Goal: Task Accomplishment & Management: Book appointment/travel/reservation

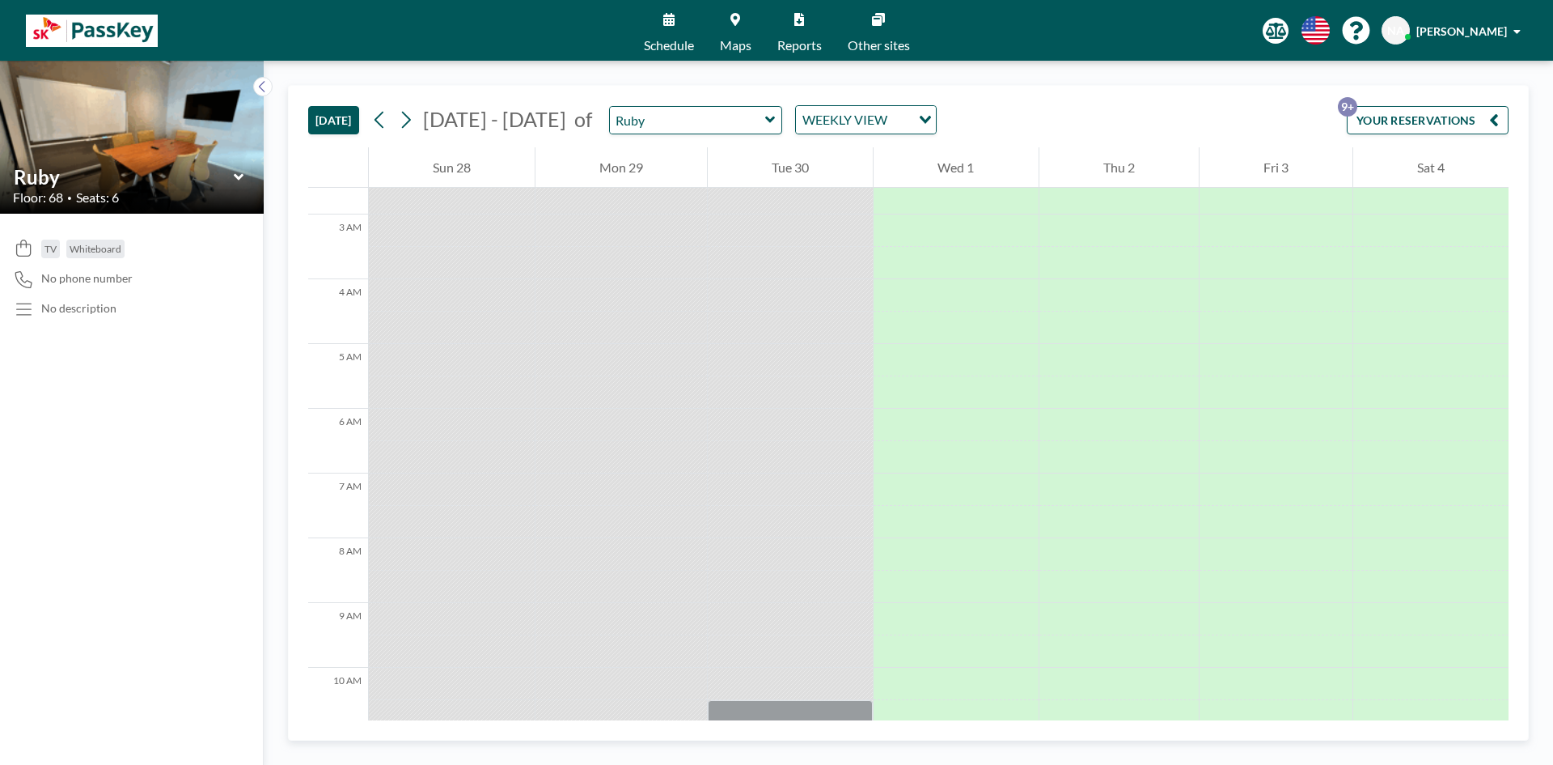
scroll to position [162, 0]
click at [764, 122] on div "Ruby" at bounding box center [696, 120] width 174 height 28
click at [765, 122] on icon at bounding box center [770, 119] width 10 height 6
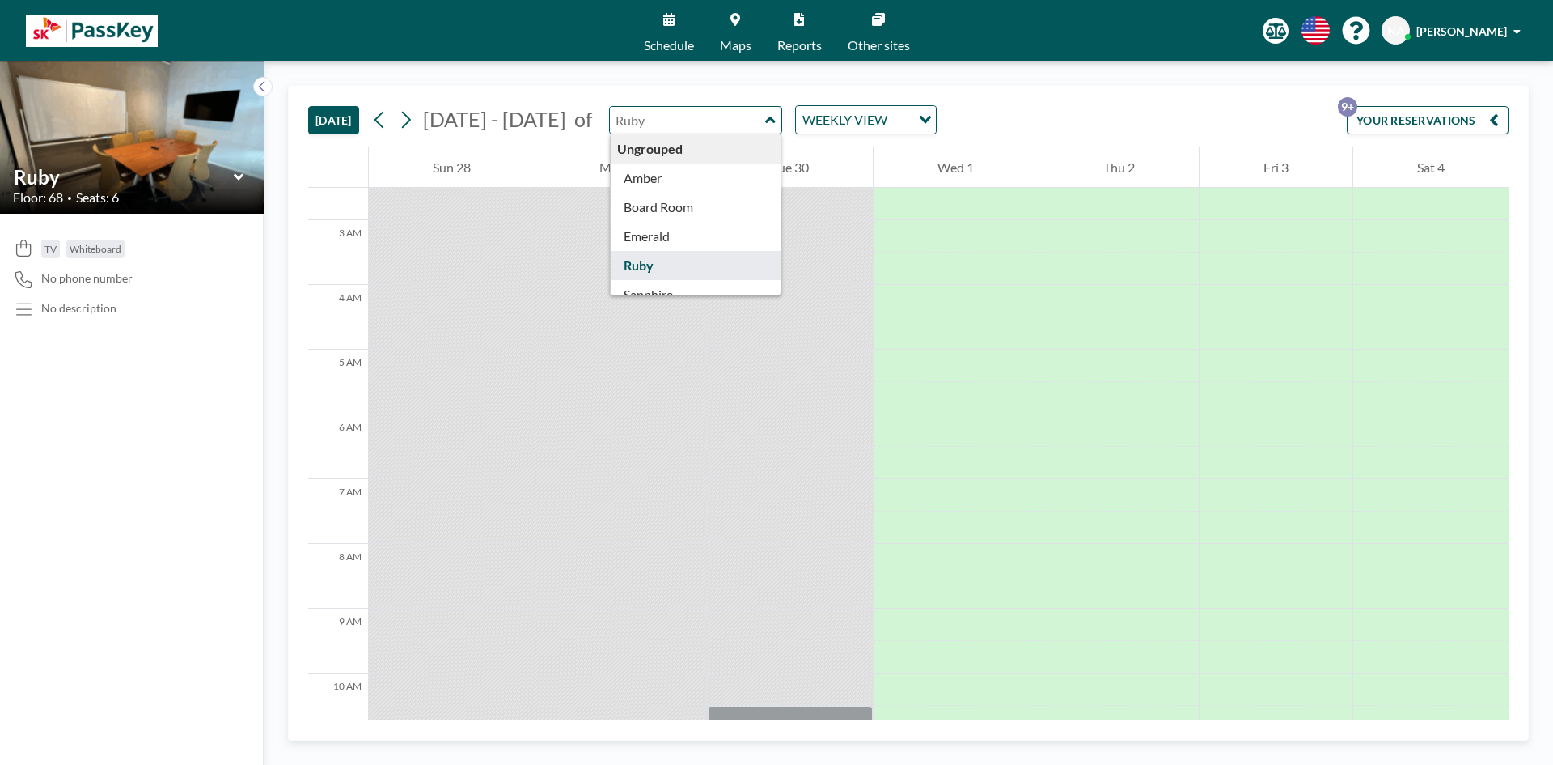
type input "Amber"
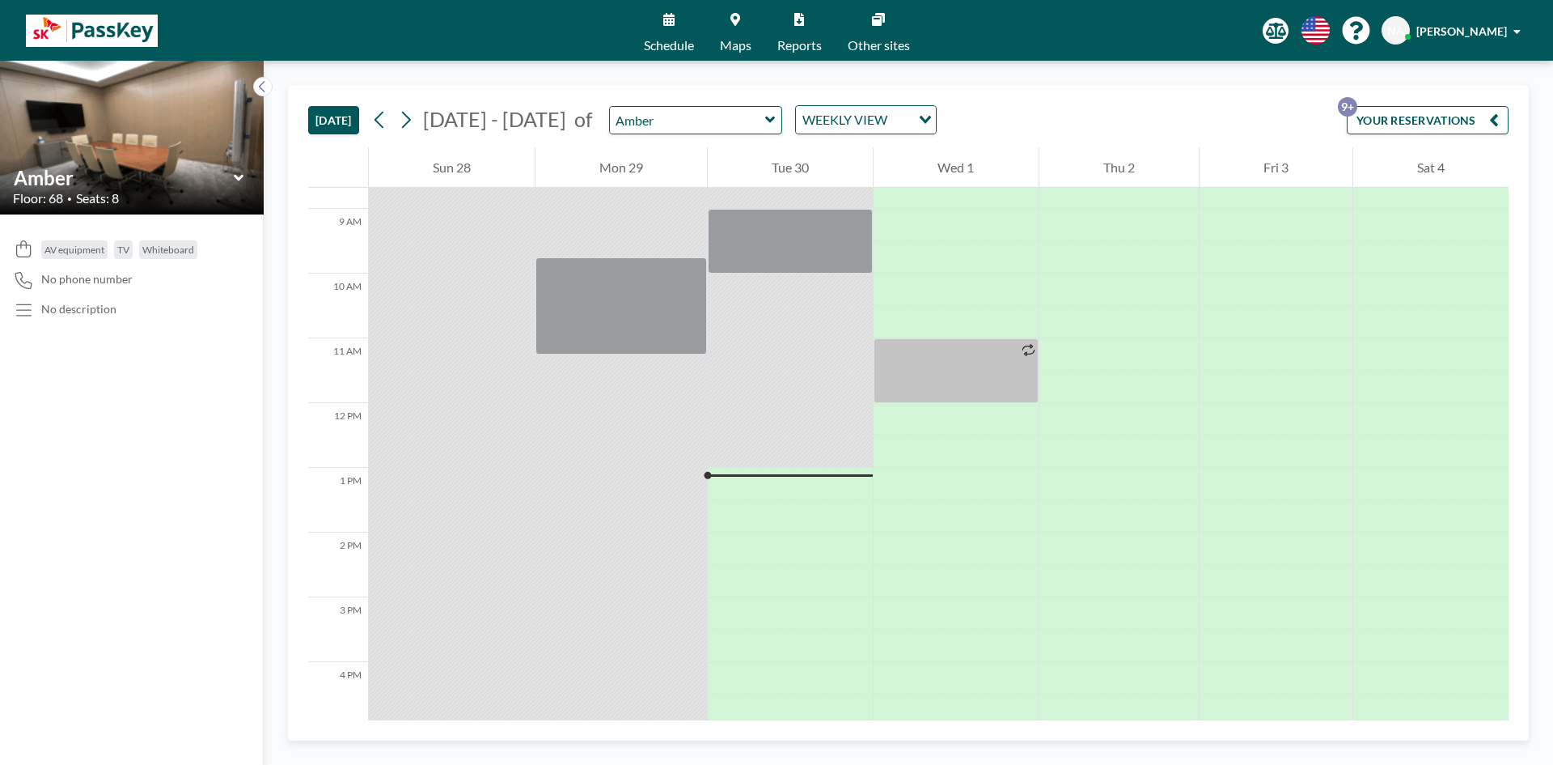
scroll to position [566, 0]
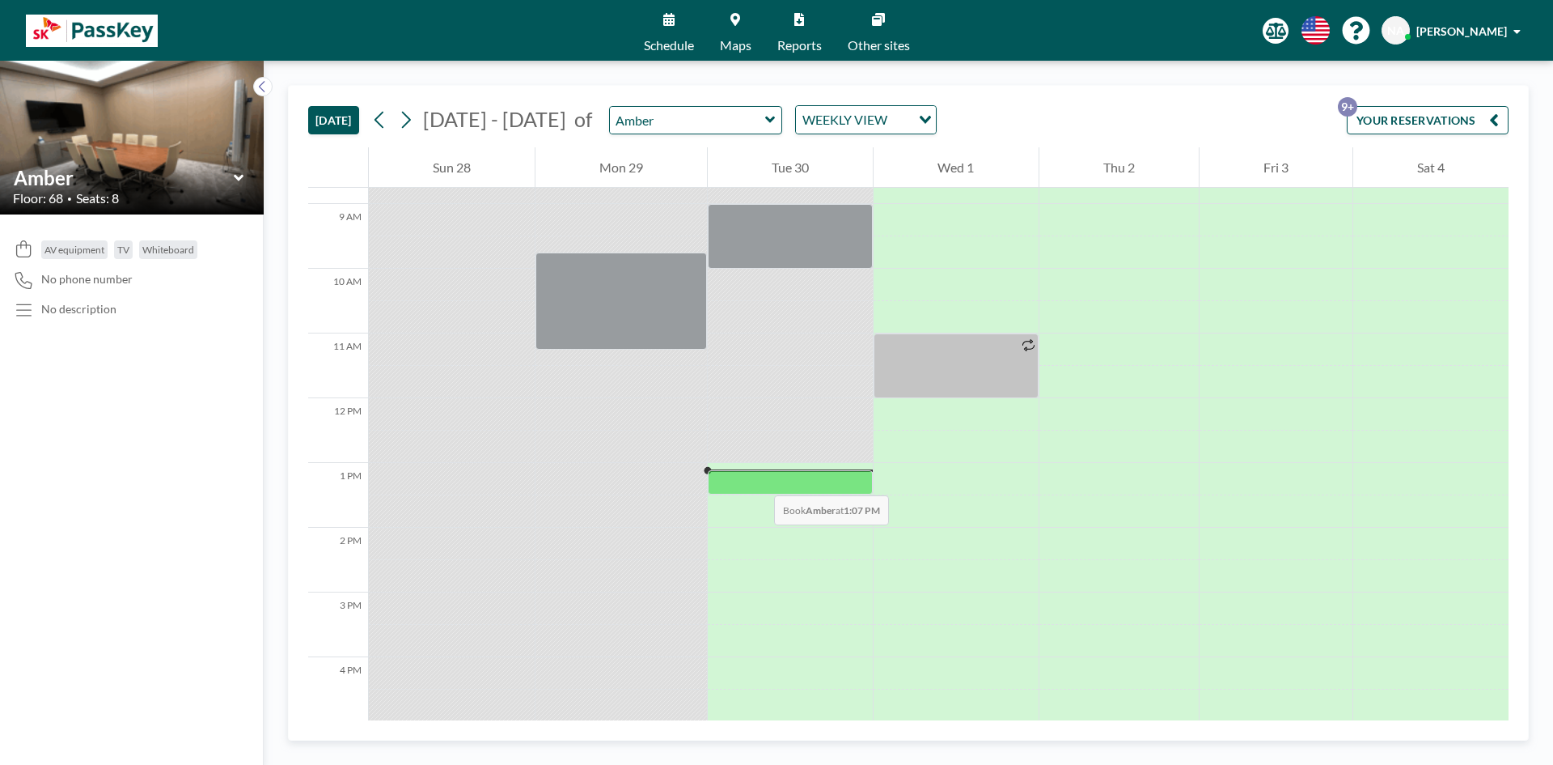
click at [758, 478] on div at bounding box center [790, 481] width 165 height 23
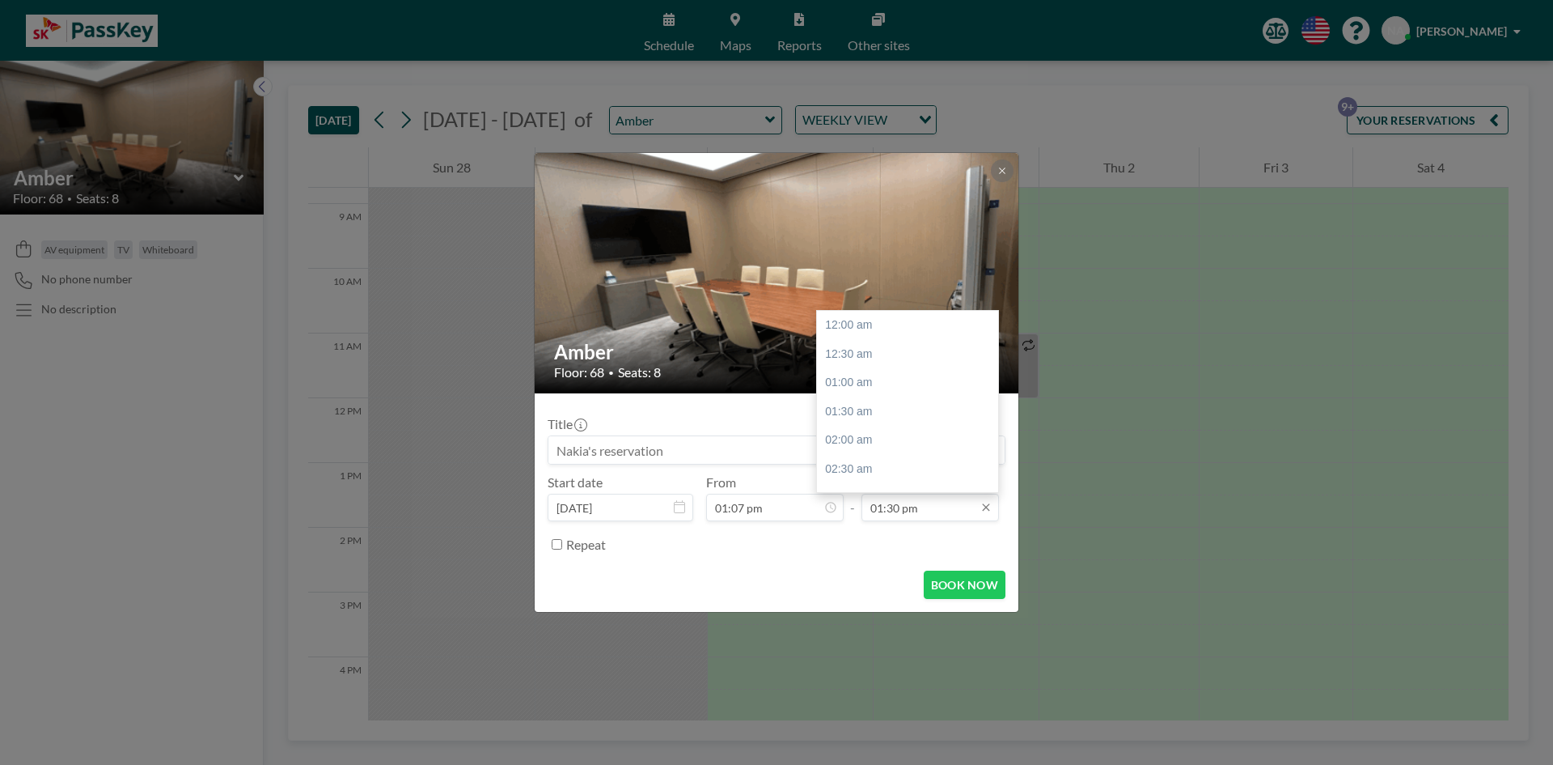
scroll to position [777, 0]
click at [869, 392] on div "02:30 pm" at bounding box center [911, 382] width 189 height 29
type input "02:30 pm"
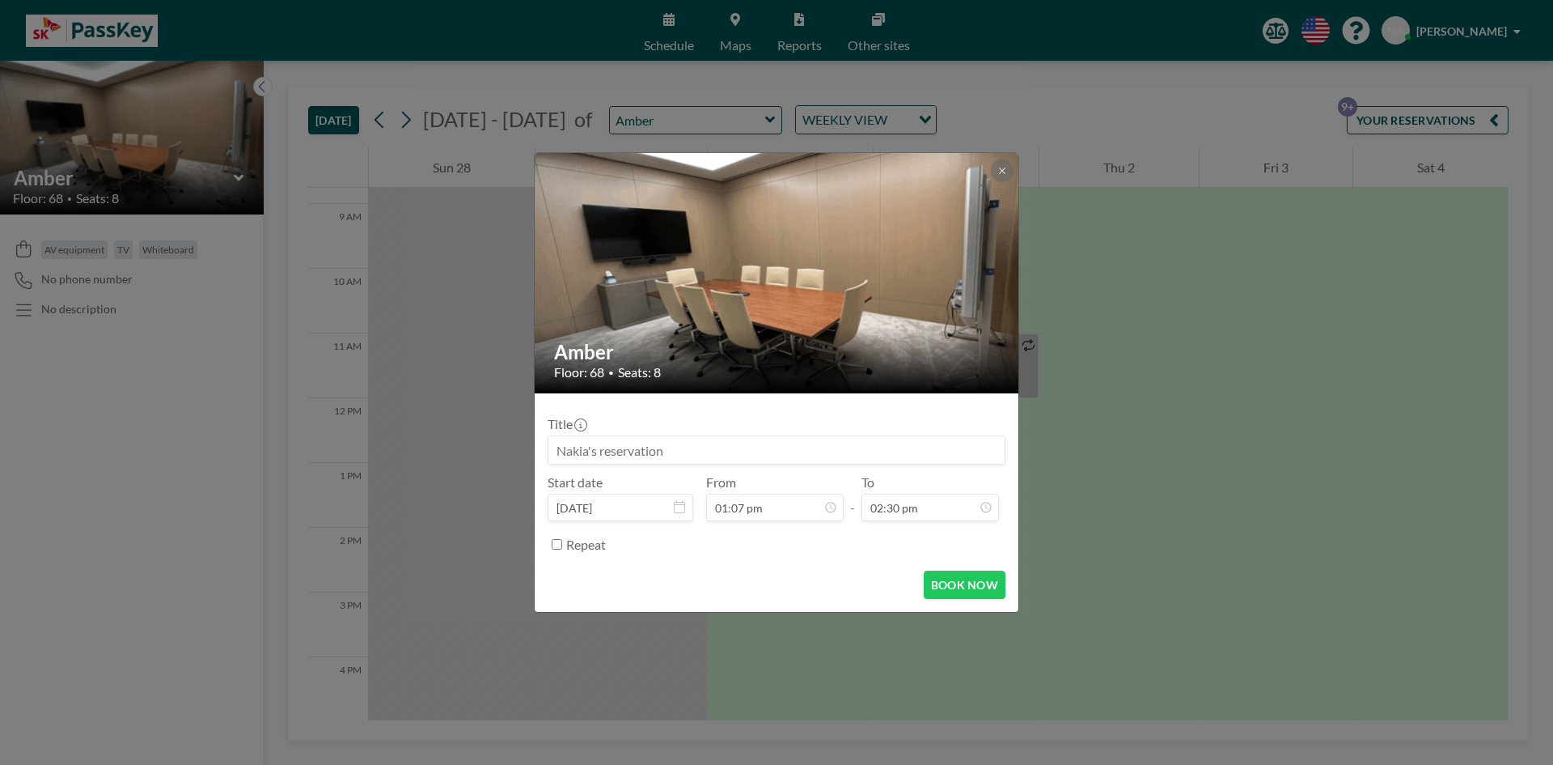
click at [777, 457] on input at bounding box center [777, 450] width 456 height 28
type input "SKA HR"
click at [954, 589] on button "BOOK NOW" at bounding box center [965, 584] width 82 height 28
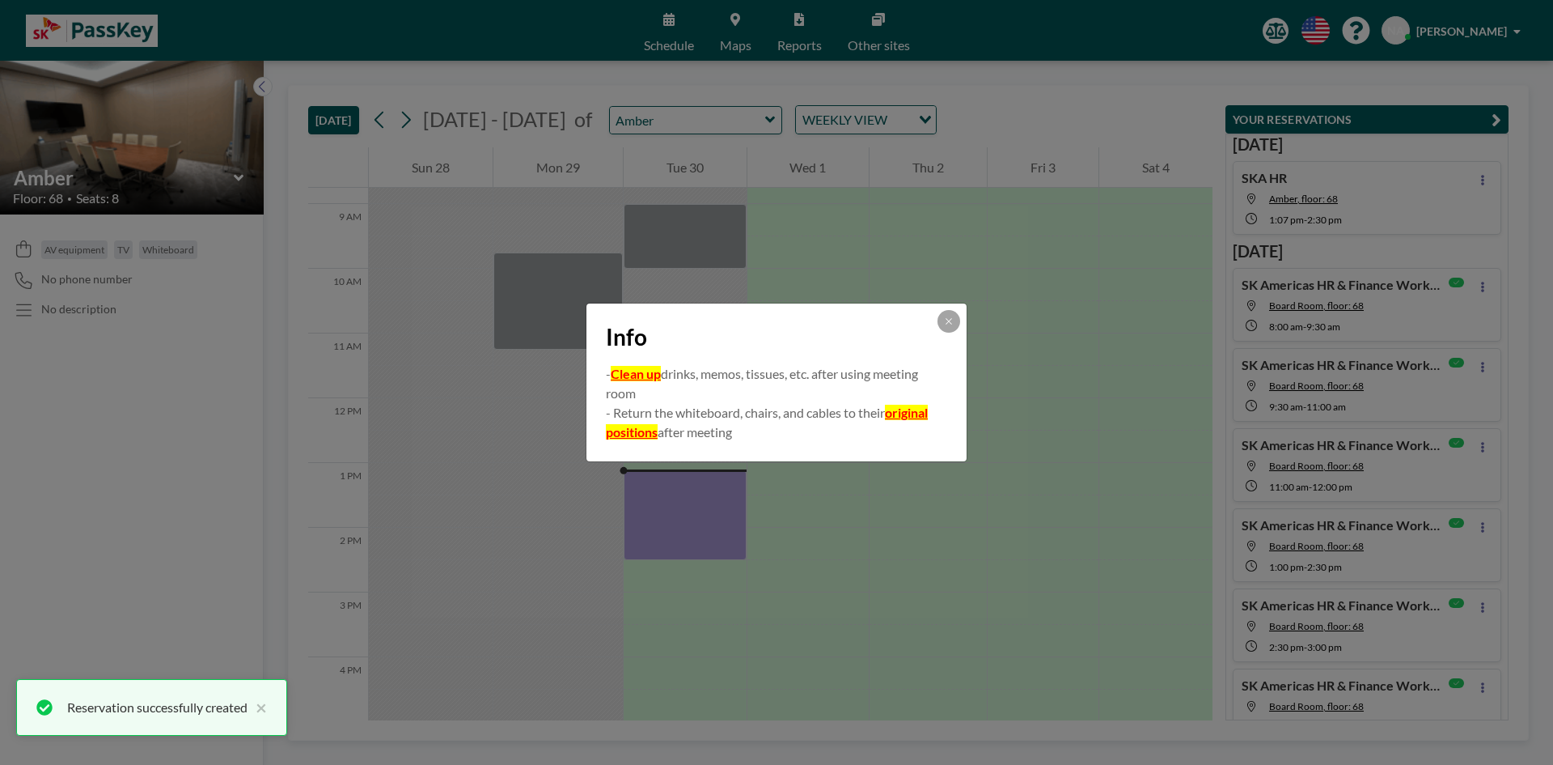
click at [679, 603] on div "Info - Clean up drinks, memos, tissues, etc. after using meeting room - Return …" at bounding box center [776, 382] width 1553 height 765
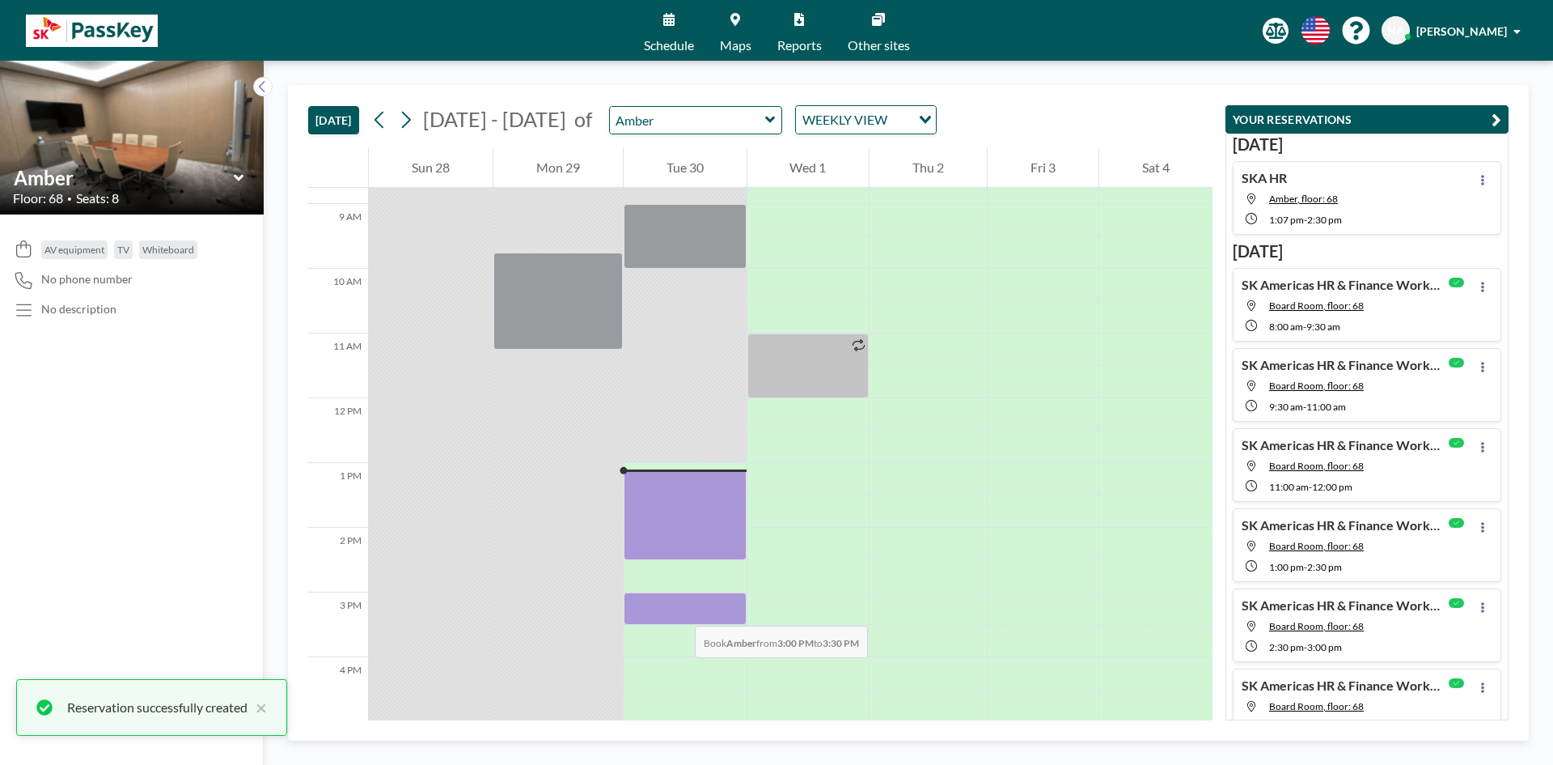
click at [679, 609] on div at bounding box center [685, 608] width 123 height 32
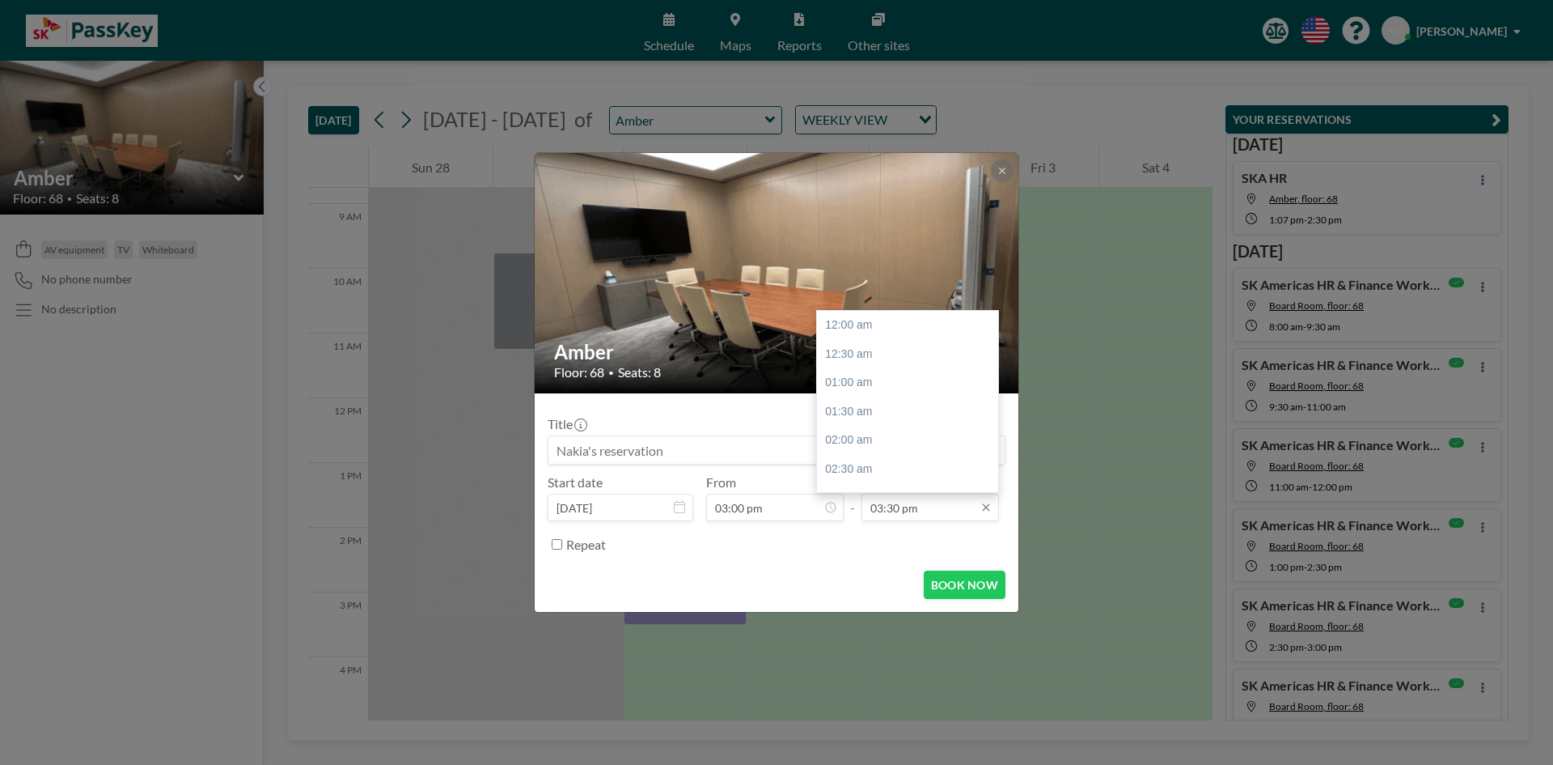
scroll to position [892, 0]
click at [919, 510] on input "03:30 pm" at bounding box center [931, 507] width 138 height 28
click at [846, 403] on div "05:00 pm" at bounding box center [911, 411] width 189 height 29
type input "05:00 pm"
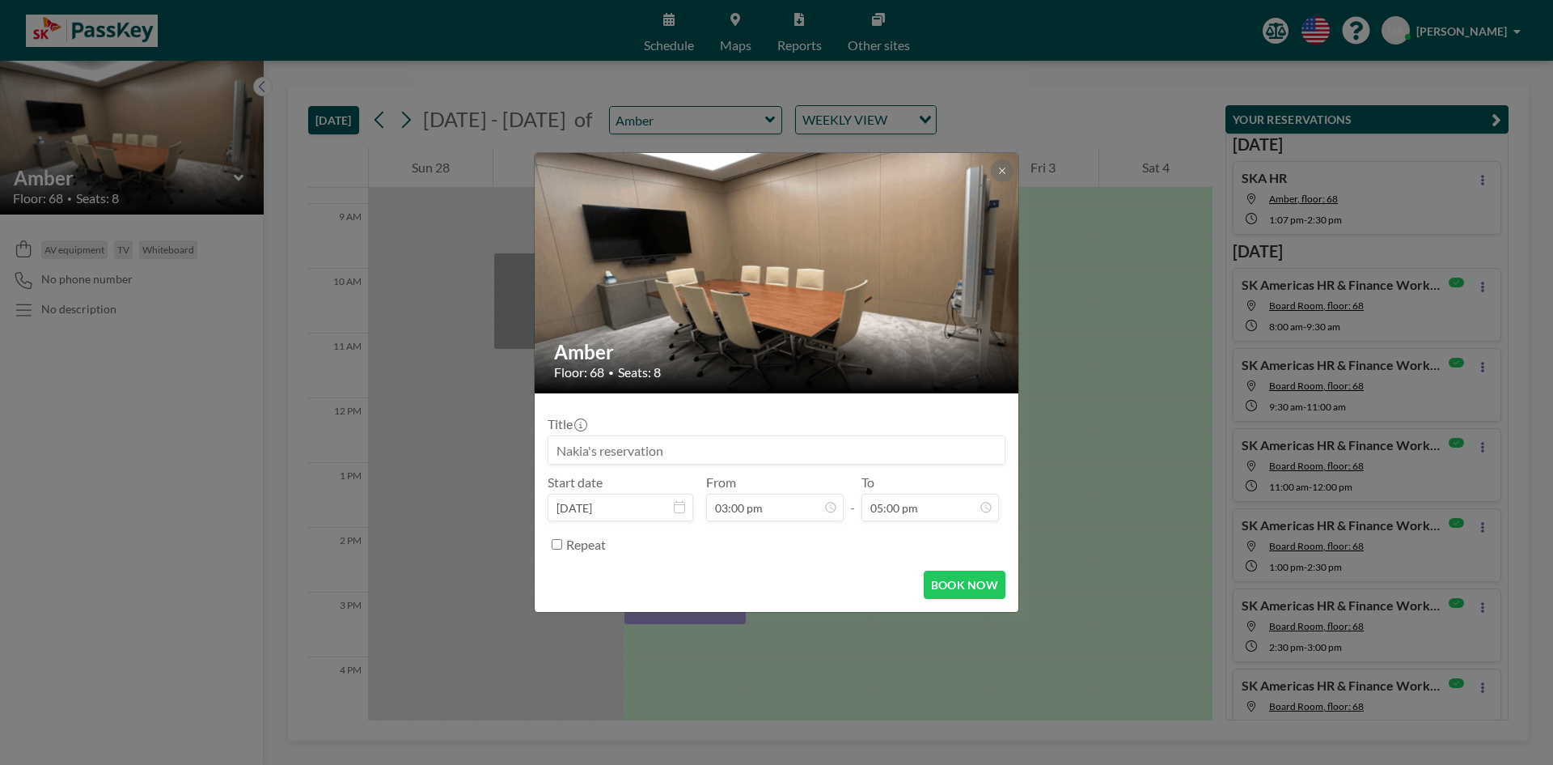
click at [590, 455] on input at bounding box center [777, 450] width 456 height 28
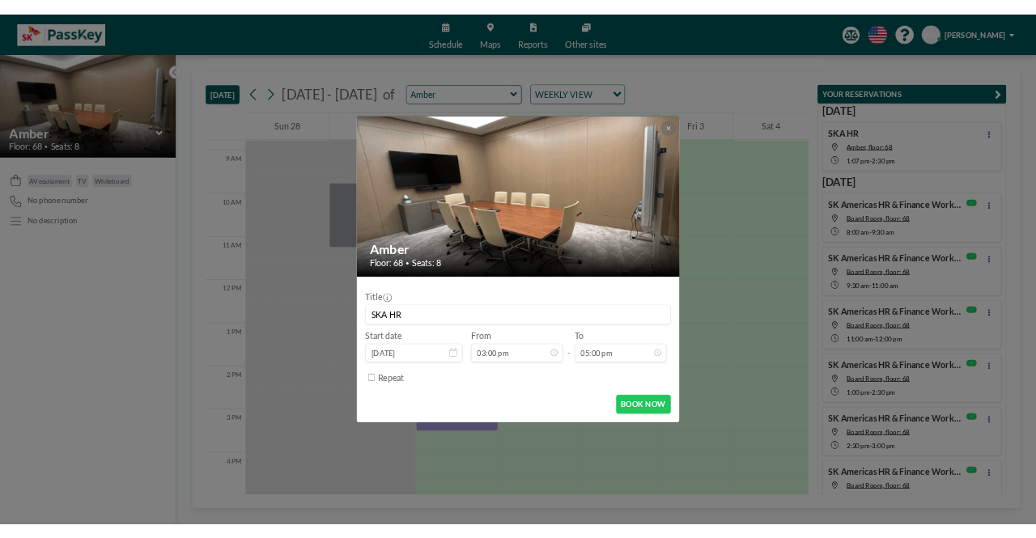
scroll to position [979, 0]
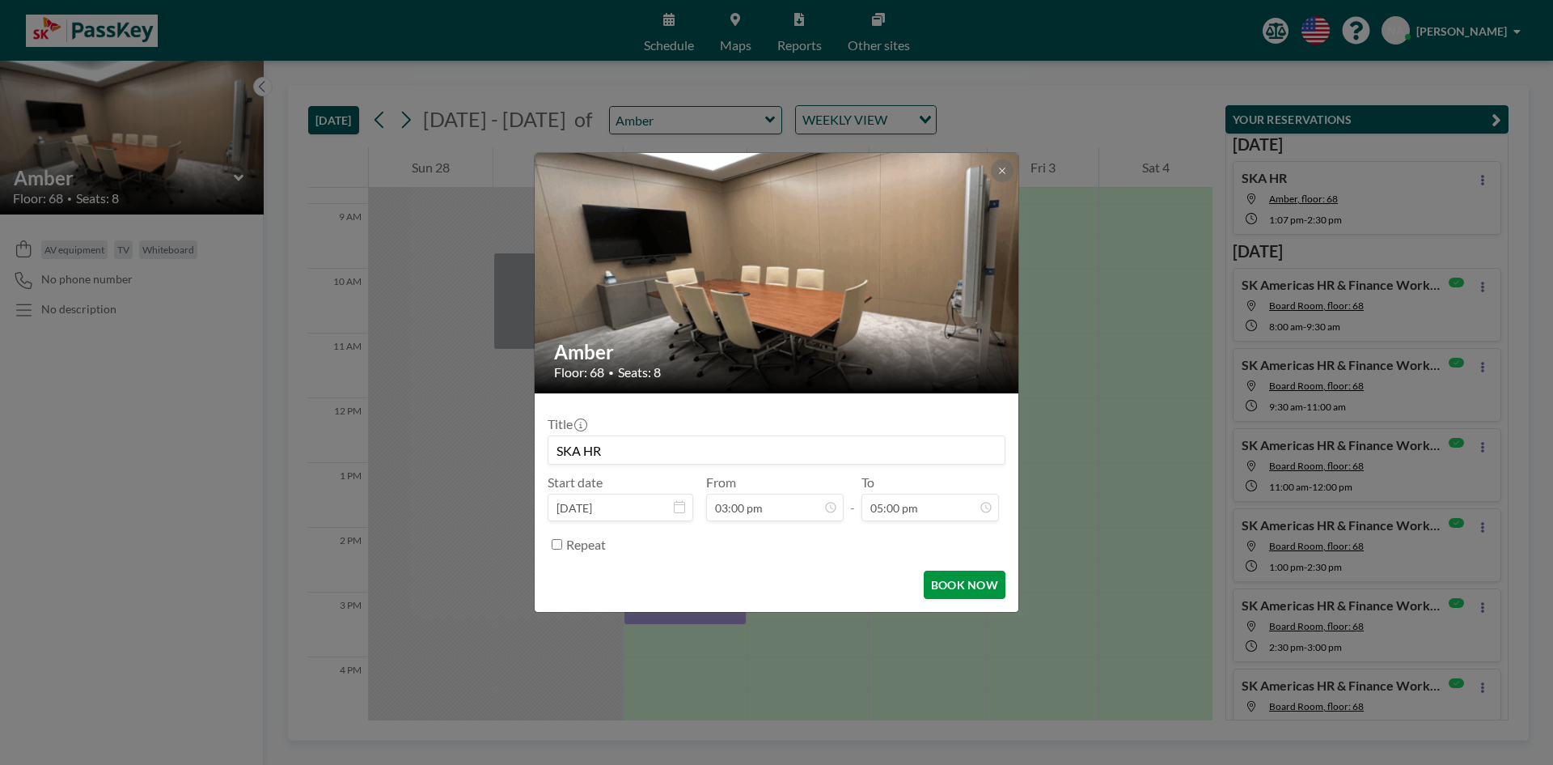
type input "SKA HR"
click at [968, 597] on button "BOOK NOW" at bounding box center [965, 584] width 82 height 28
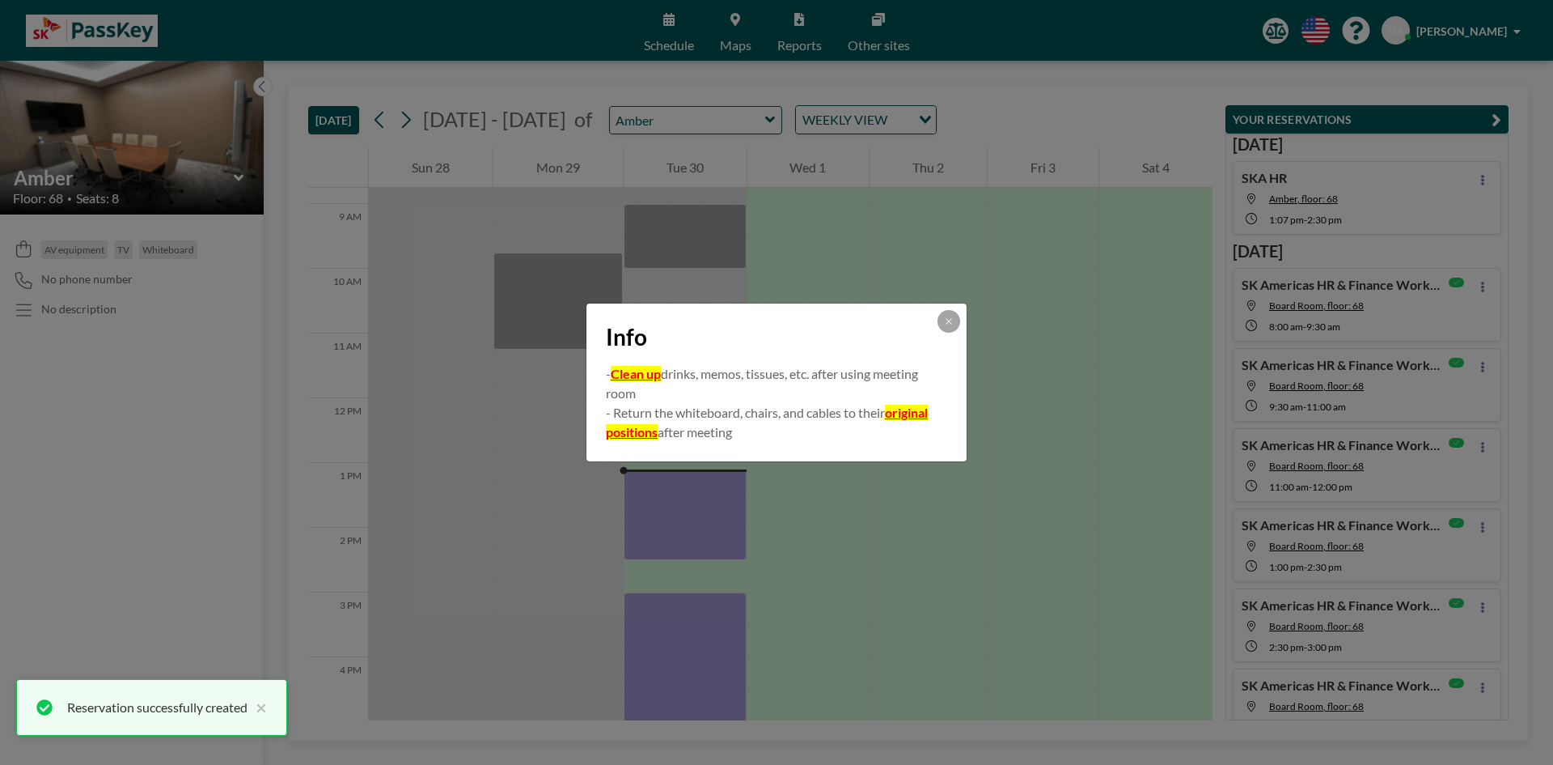
click at [952, 334] on div "Info" at bounding box center [777, 333] width 380 height 61
click at [955, 333] on div "Info" at bounding box center [777, 333] width 380 height 61
click at [950, 328] on button at bounding box center [949, 321] width 23 height 23
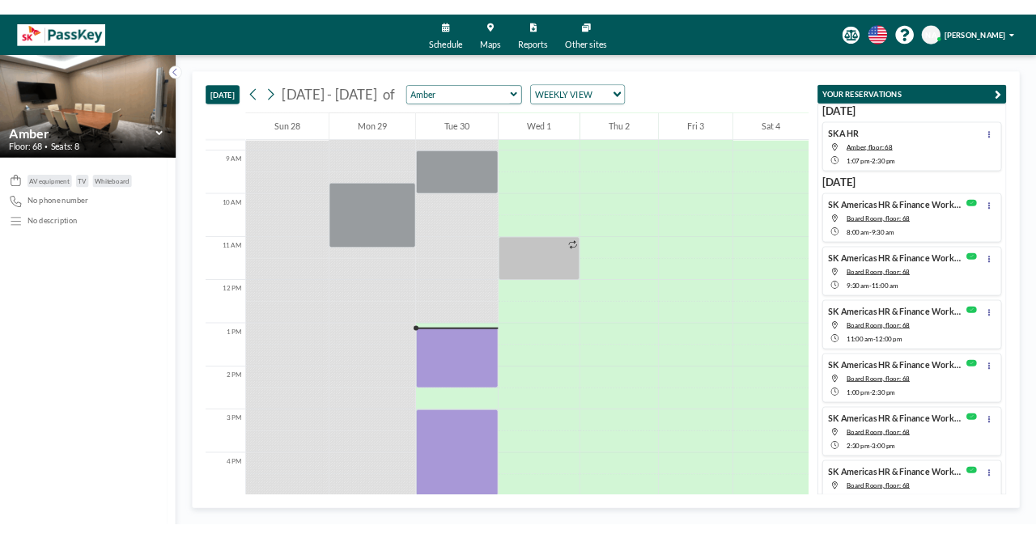
scroll to position [566, 0]
